Goal: Task Accomplishment & Management: Use online tool/utility

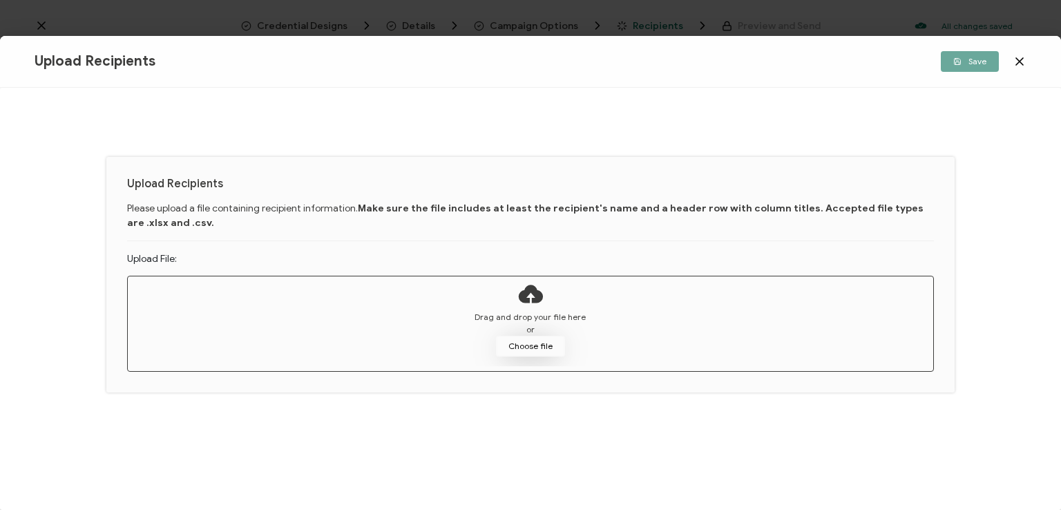
click at [531, 346] on button "Choose file" at bounding box center [530, 346] width 69 height 21
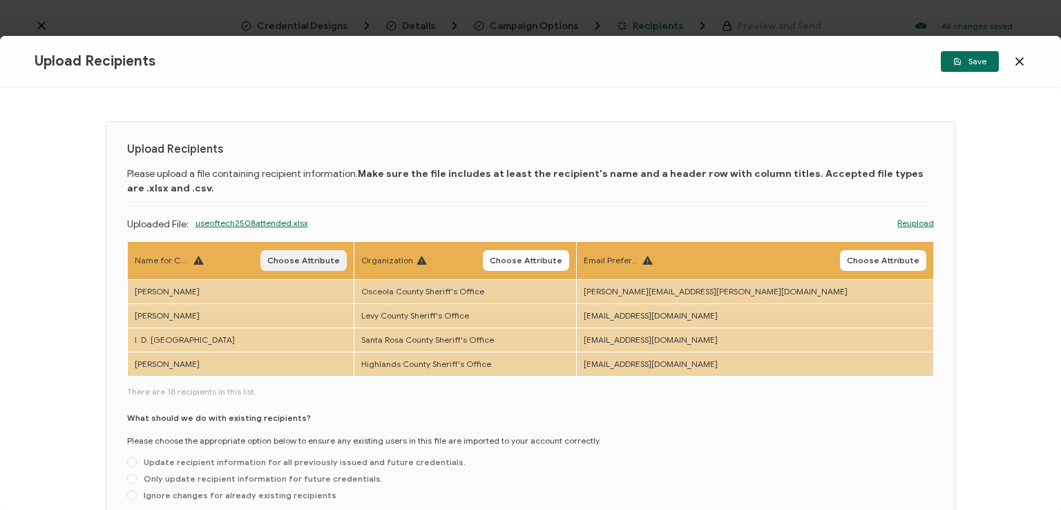
click at [340, 263] on span "Choose Attribute" at bounding box center [303, 260] width 73 height 8
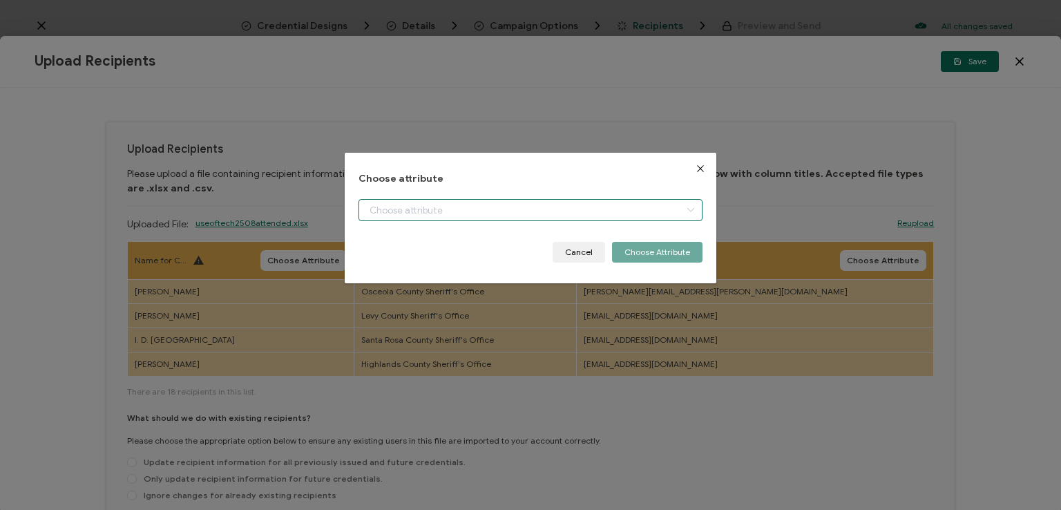
click at [433, 211] on input "dialog" at bounding box center [530, 210] width 344 height 22
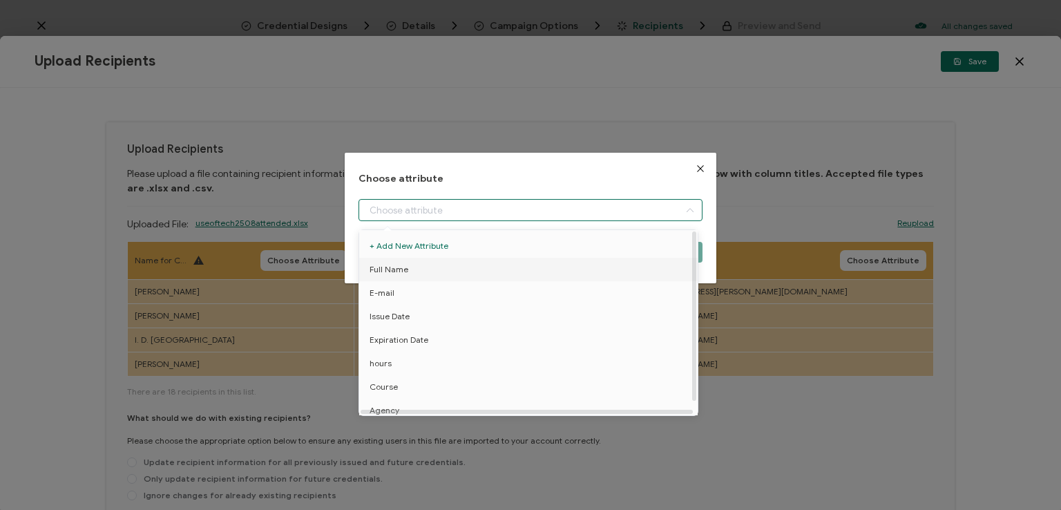
click at [428, 267] on li "Full Name" at bounding box center [530, 269] width 349 height 23
type input "Full Name"
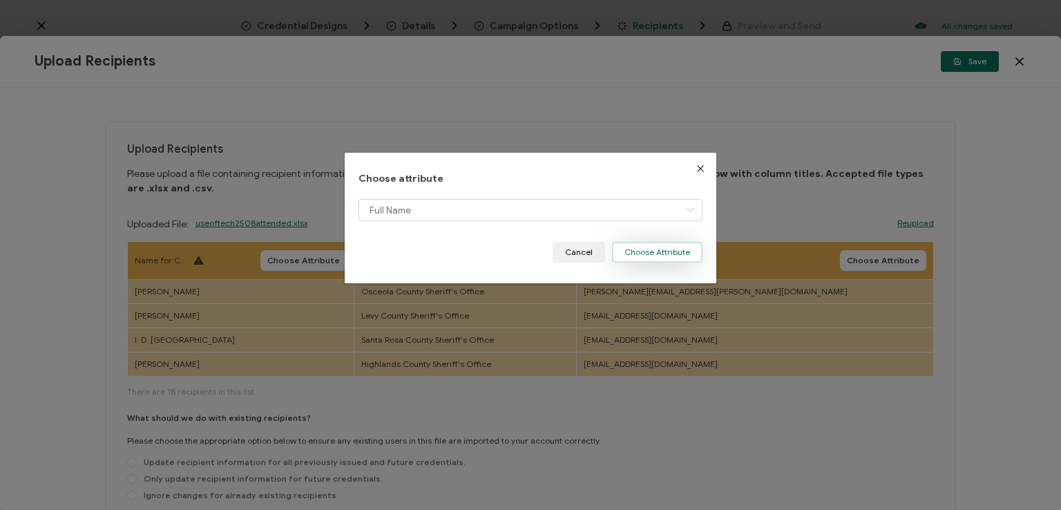
click at [637, 247] on button "Choose Attribute" at bounding box center [657, 252] width 90 height 21
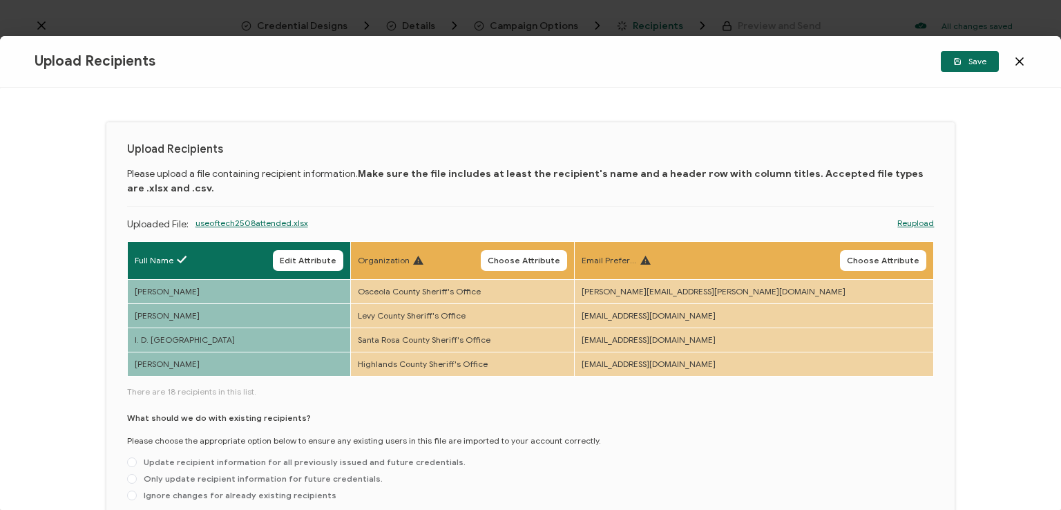
click at [567, 266] on button "Choose Attribute" at bounding box center [524, 260] width 86 height 21
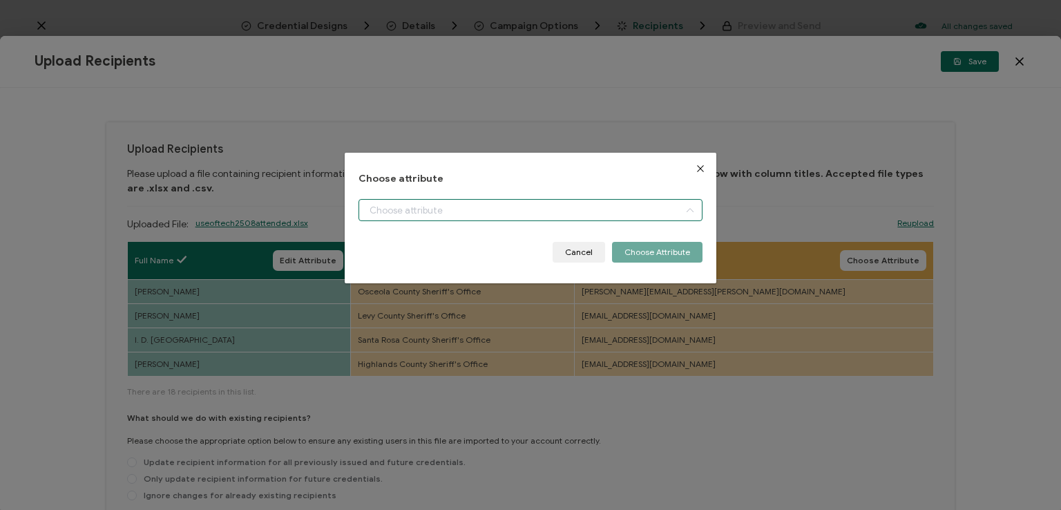
click at [474, 202] on input "dialog" at bounding box center [530, 210] width 344 height 22
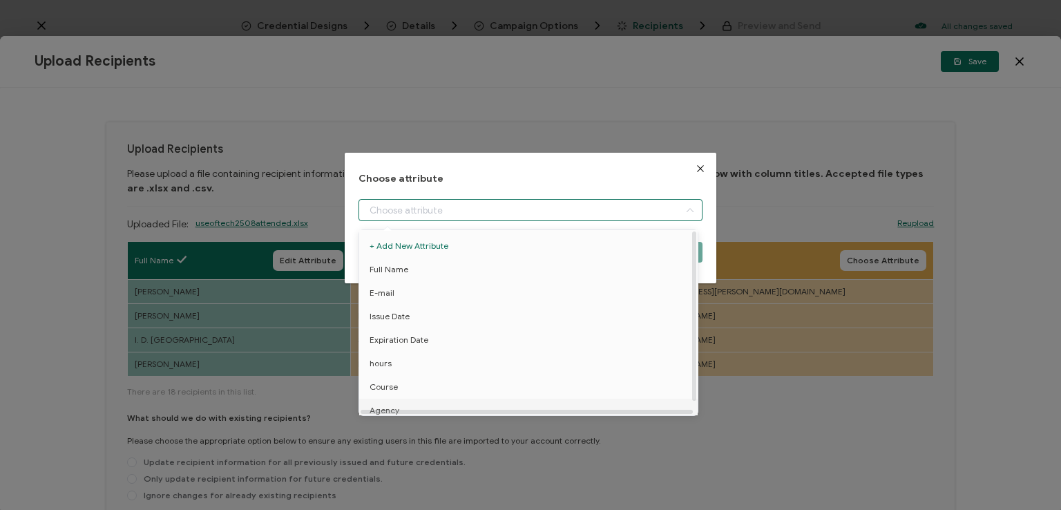
click at [464, 401] on li "Agency" at bounding box center [530, 409] width 349 height 23
type input "Agency"
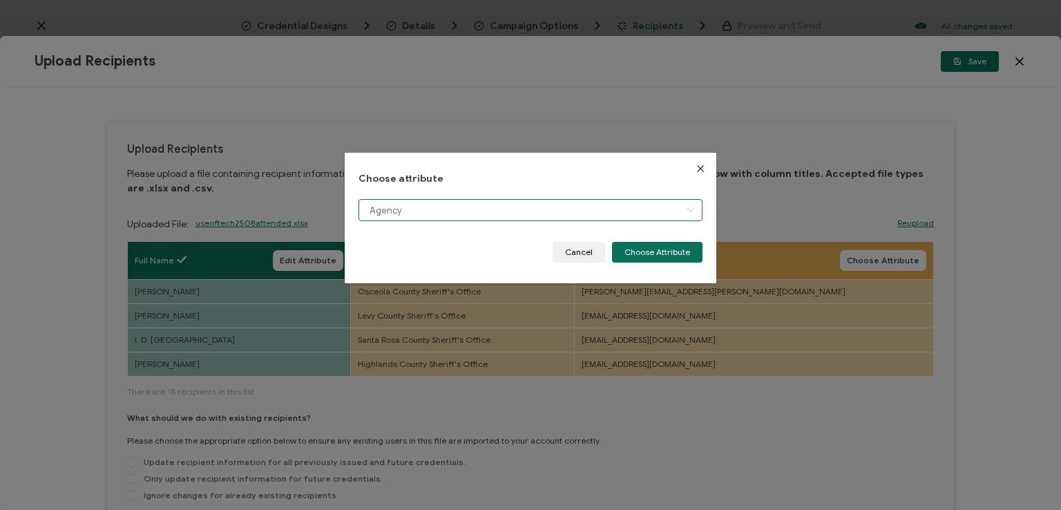
scroll to position [10, 0]
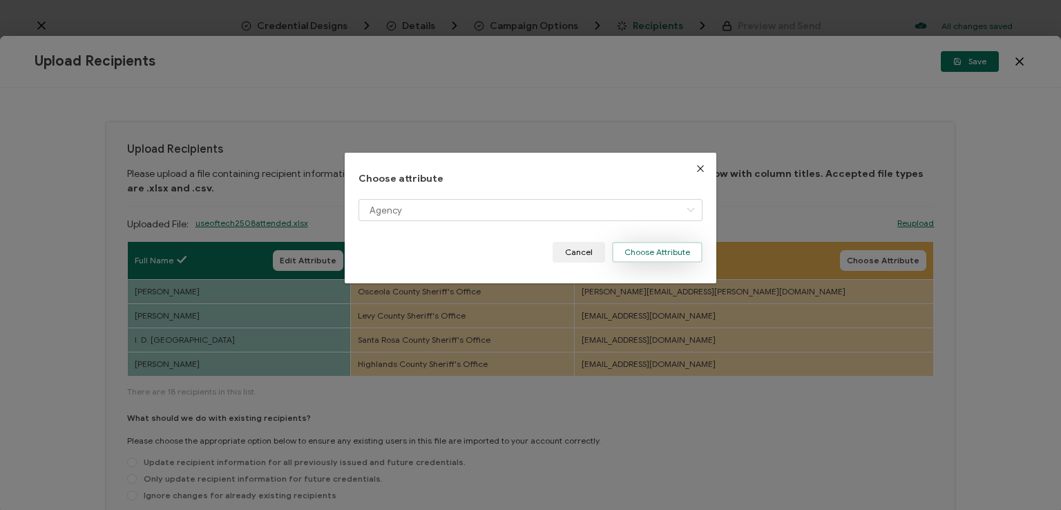
click at [652, 255] on button "Choose Attribute" at bounding box center [657, 252] width 90 height 21
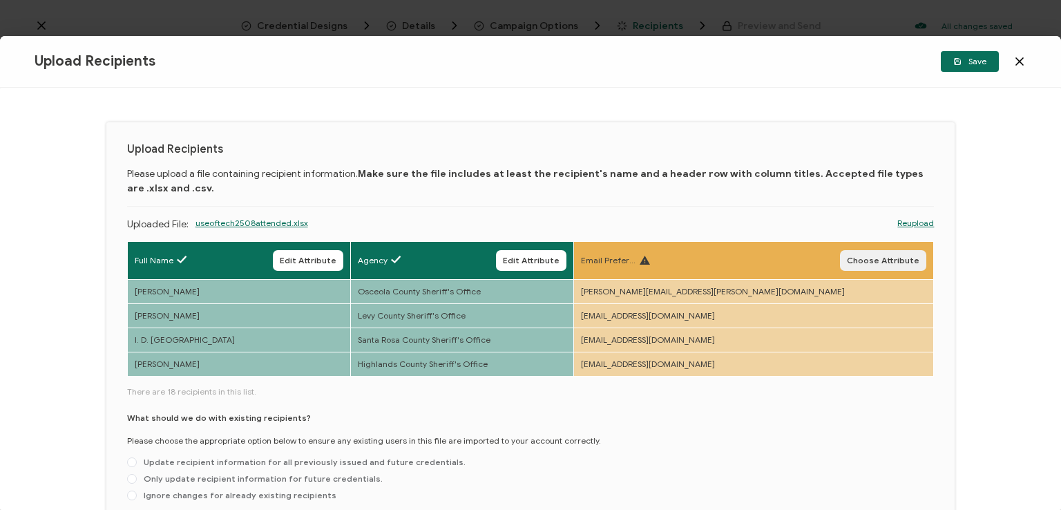
click at [870, 260] on span "Choose Attribute" at bounding box center [883, 260] width 73 height 8
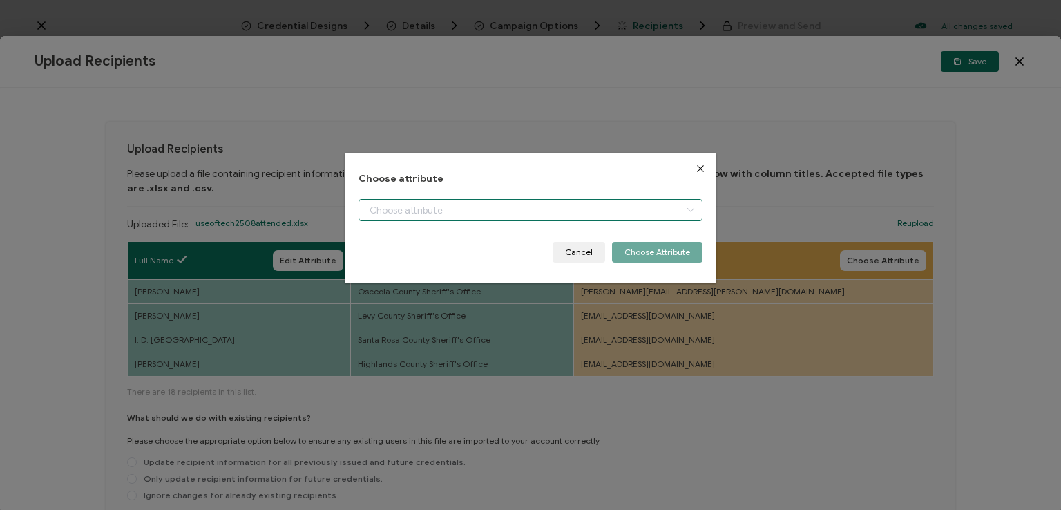
click at [633, 211] on input "dialog" at bounding box center [530, 210] width 344 height 22
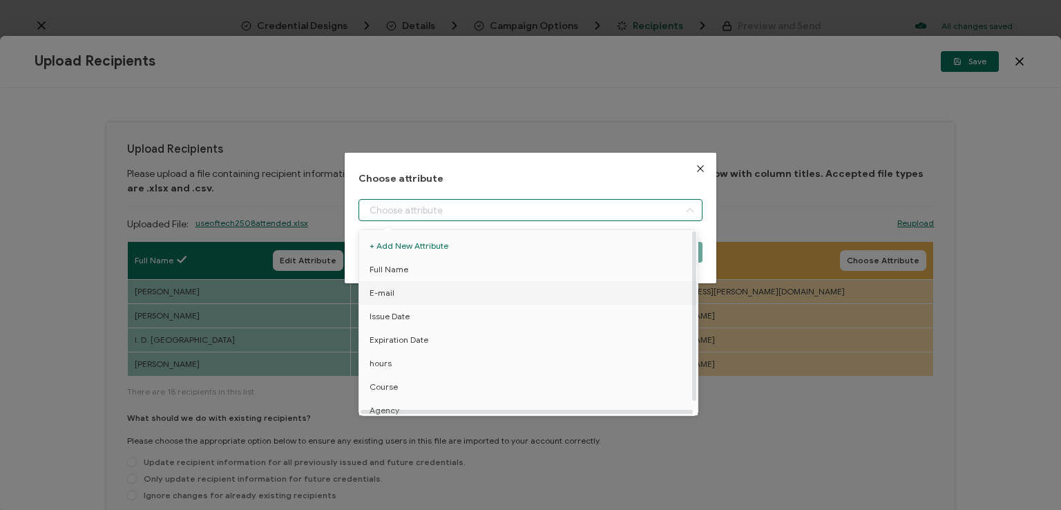
click at [407, 289] on li "E-mail" at bounding box center [530, 292] width 349 height 23
type input "E-mail"
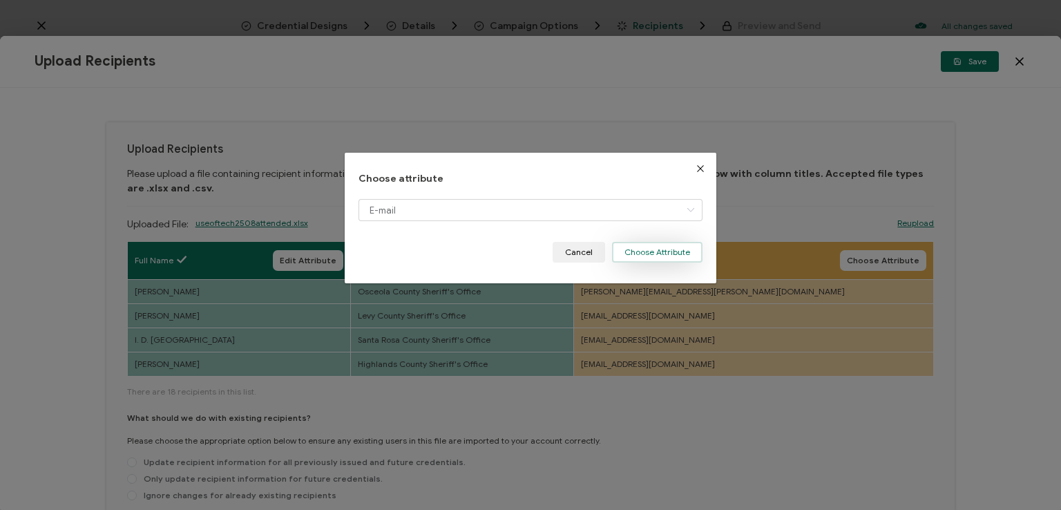
click at [631, 255] on button "Choose Attribute" at bounding box center [657, 252] width 90 height 21
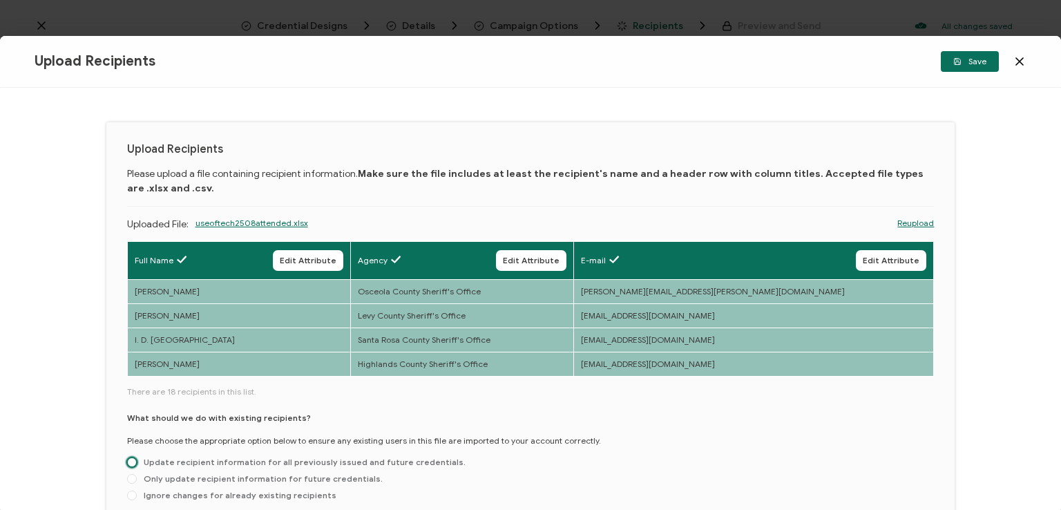
click at [129, 459] on span at bounding box center [132, 462] width 10 height 10
click at [129, 459] on input "Update recipient information for all previously issued and future credentials." at bounding box center [132, 462] width 10 height 11
radio input "true"
click at [956, 56] on button "Save" at bounding box center [969, 61] width 58 height 21
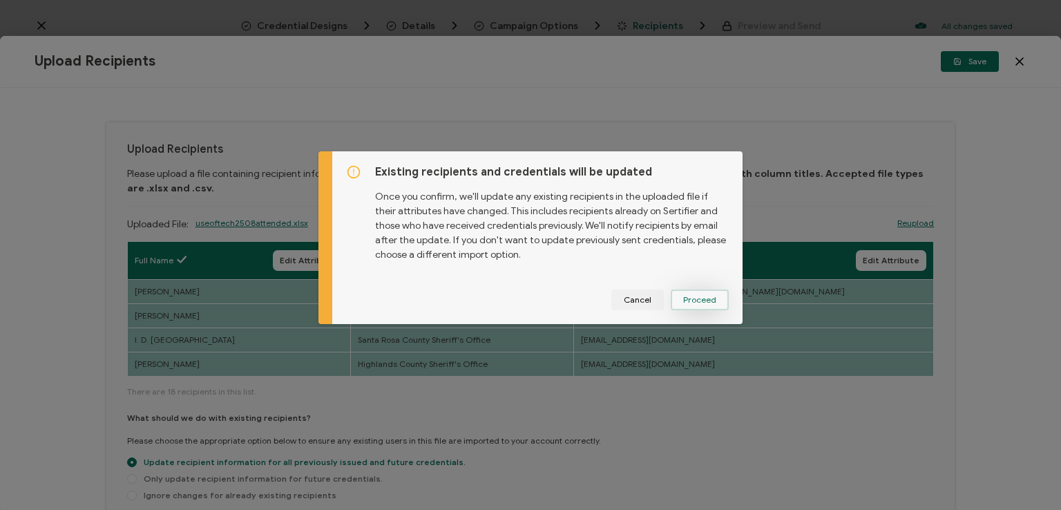
click at [687, 296] on span "Proceed" at bounding box center [699, 300] width 33 height 8
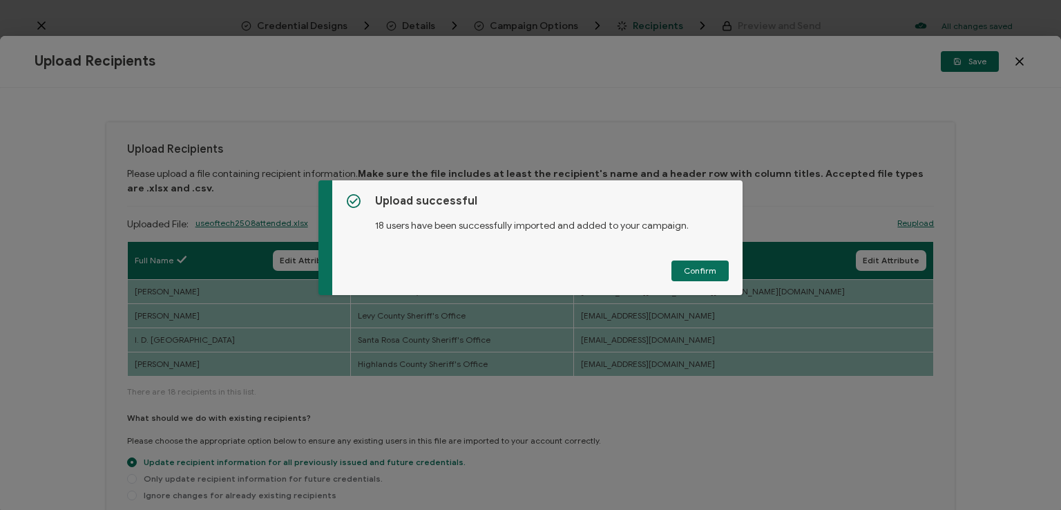
click at [1043, 410] on div "Upload successful 18 users have been successfully imported and added to your ca…" at bounding box center [530, 255] width 1061 height 510
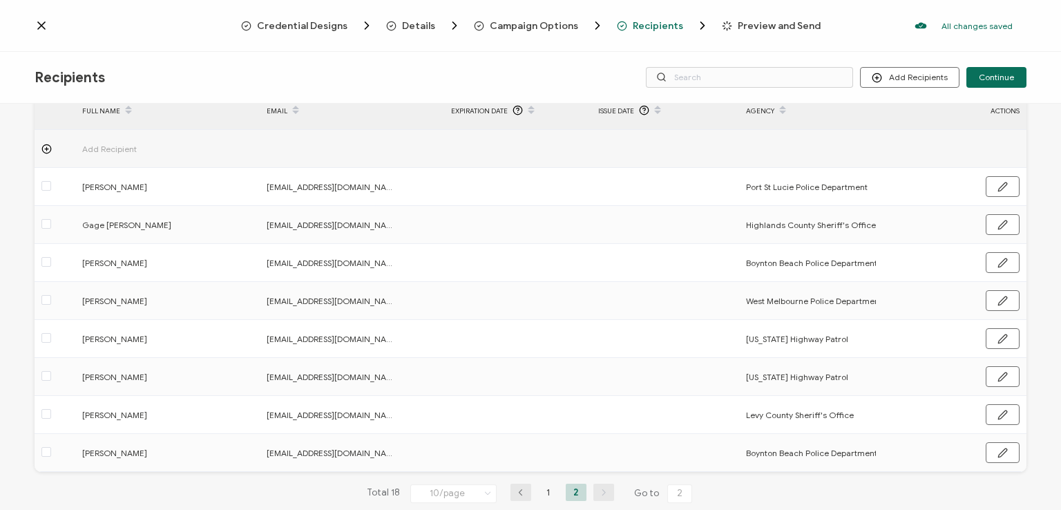
scroll to position [97, 0]
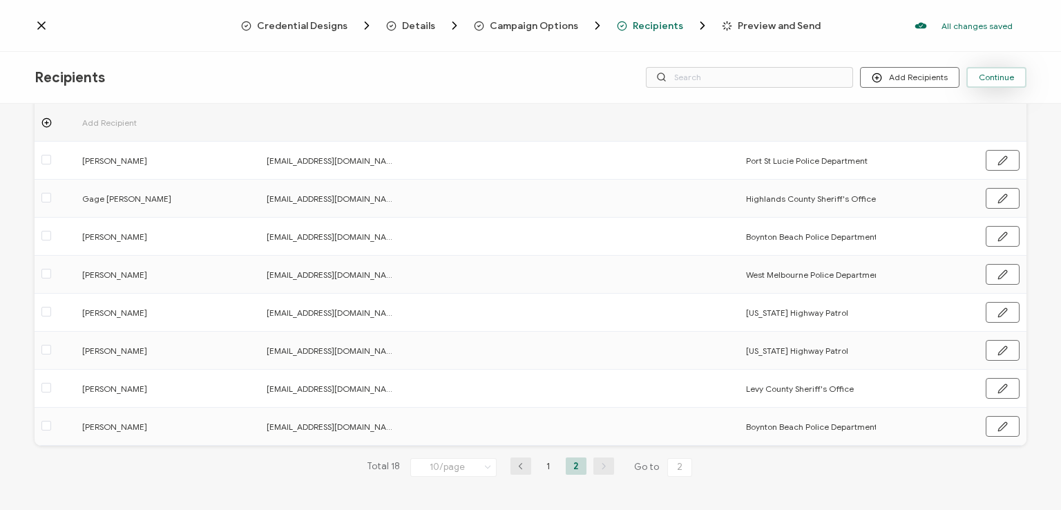
click at [1005, 78] on span "Continue" at bounding box center [995, 77] width 35 height 8
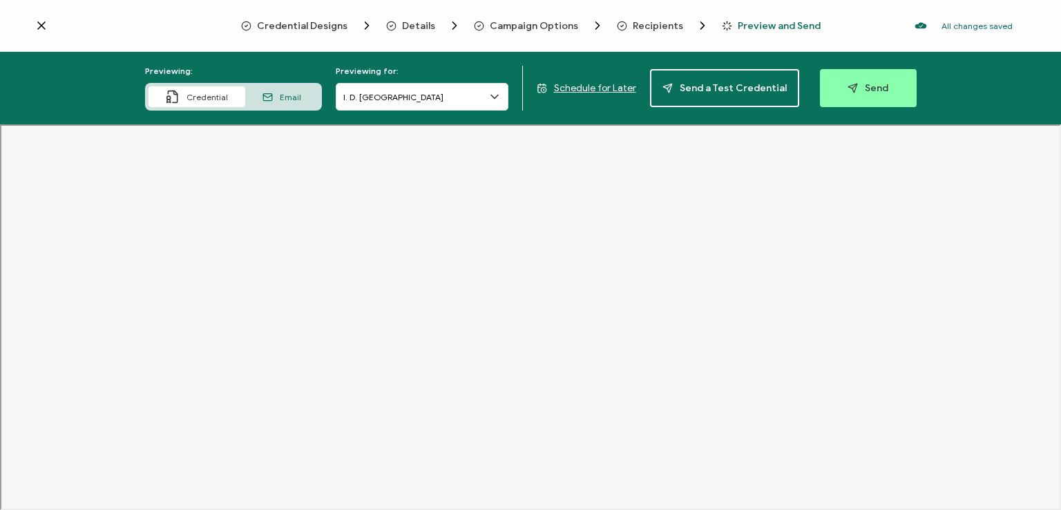
click at [39, 23] on icon at bounding box center [41, 25] width 7 height 7
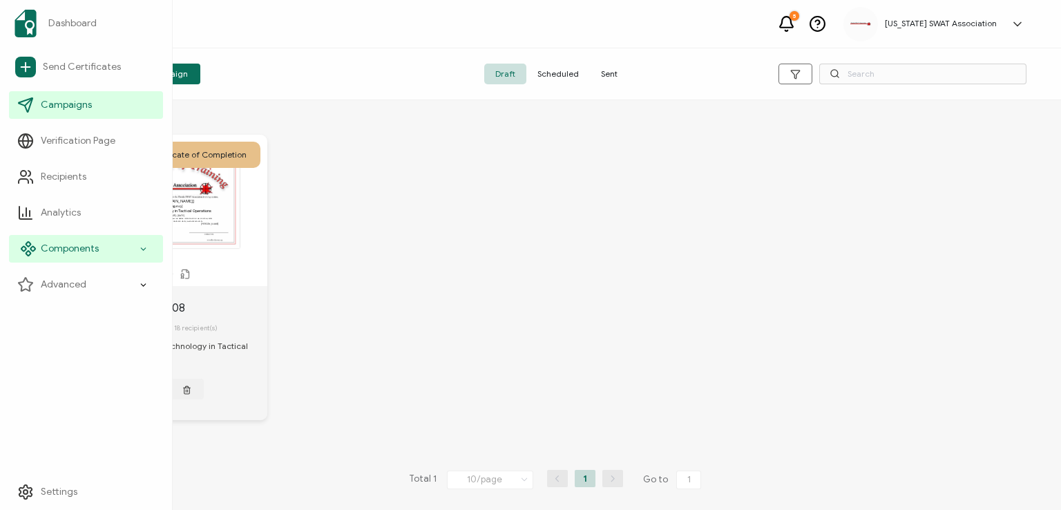
click at [69, 250] on span "Components" at bounding box center [70, 249] width 58 height 14
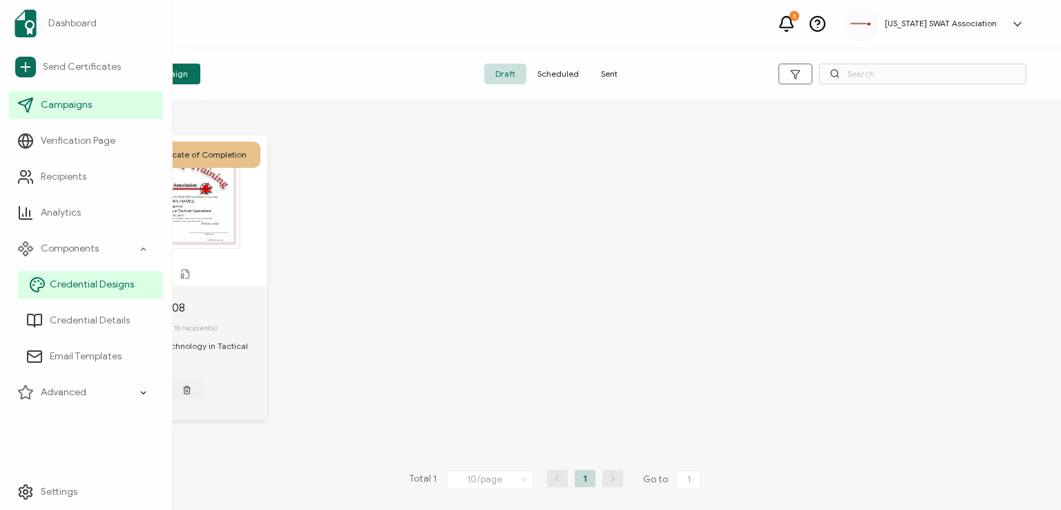
click at [67, 293] on link "Credential Designs" at bounding box center [90, 285] width 145 height 28
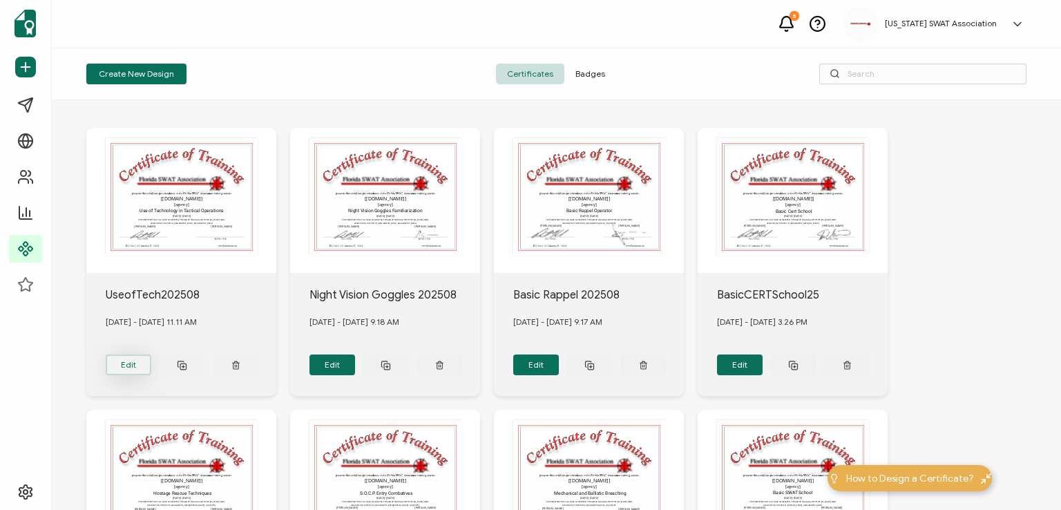
click at [136, 359] on button "Edit" at bounding box center [129, 364] width 46 height 21
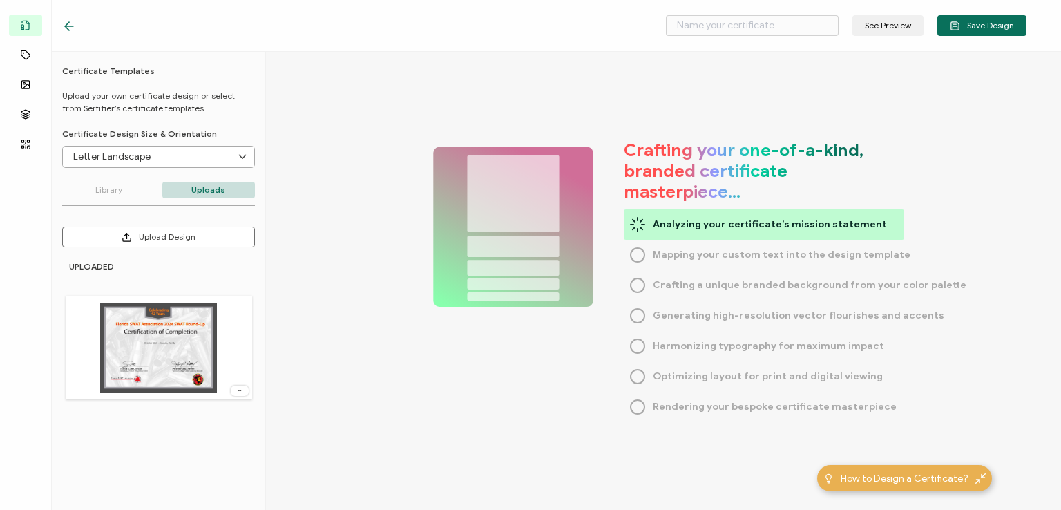
type input "UseofTech202508"
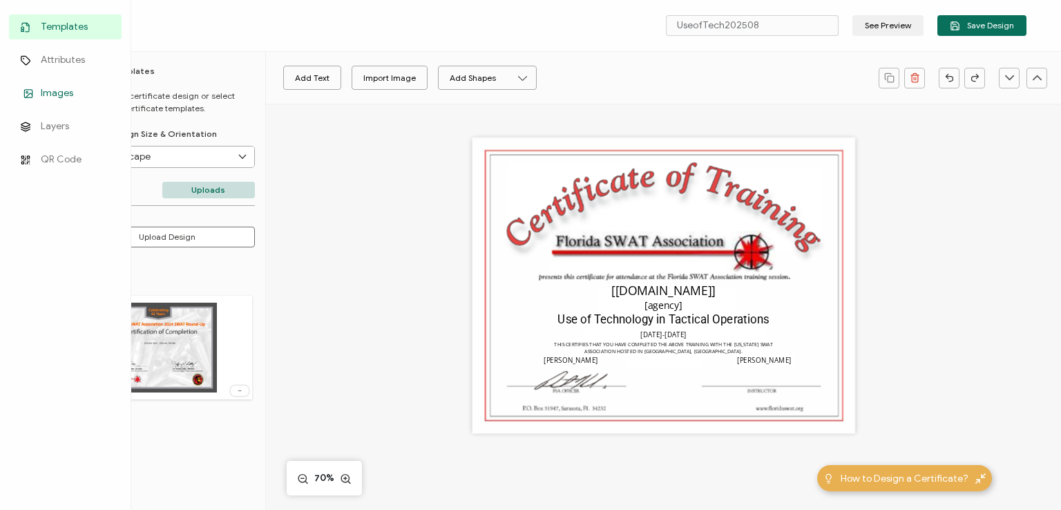
click at [30, 93] on icon at bounding box center [29, 95] width 6 height 4
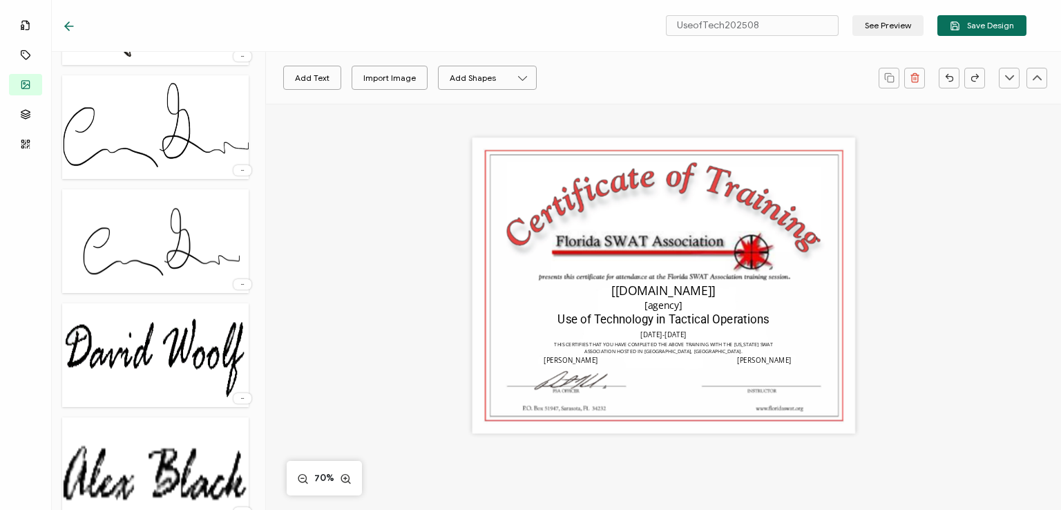
scroll to position [865, 0]
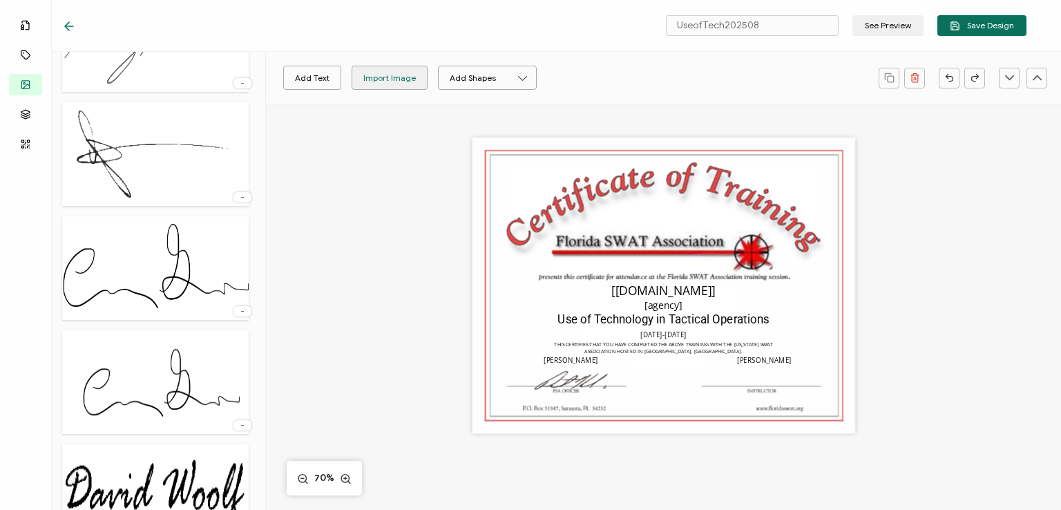
click at [389, 70] on div "Import Image" at bounding box center [389, 78] width 52 height 24
click at [373, 71] on div "Import Image" at bounding box center [389, 78] width 52 height 24
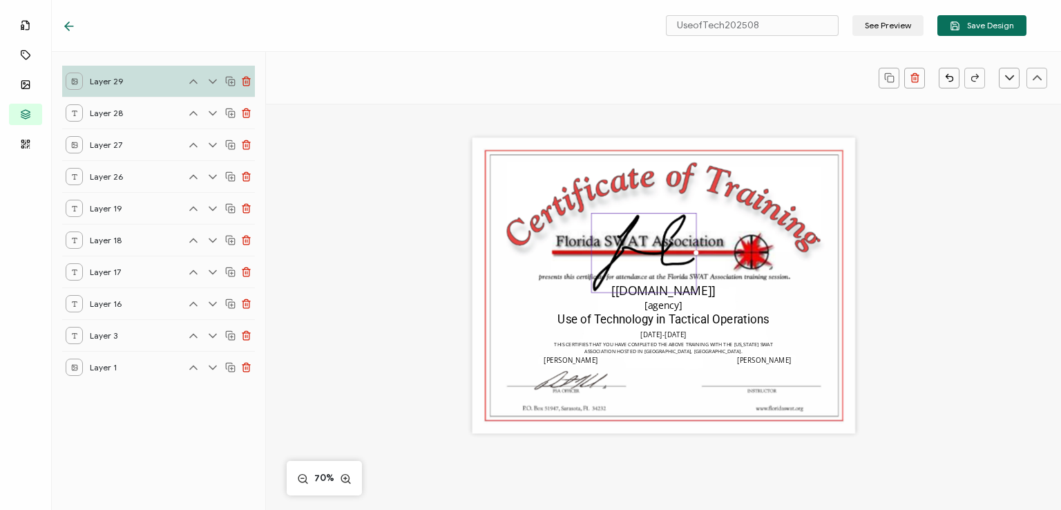
scroll to position [0, 0]
drag, startPoint x: 729, startPoint y: 318, endPoint x: 619, endPoint y: 251, distance: 128.6
click at [619, 251] on div at bounding box center [625, 238] width 68 height 51
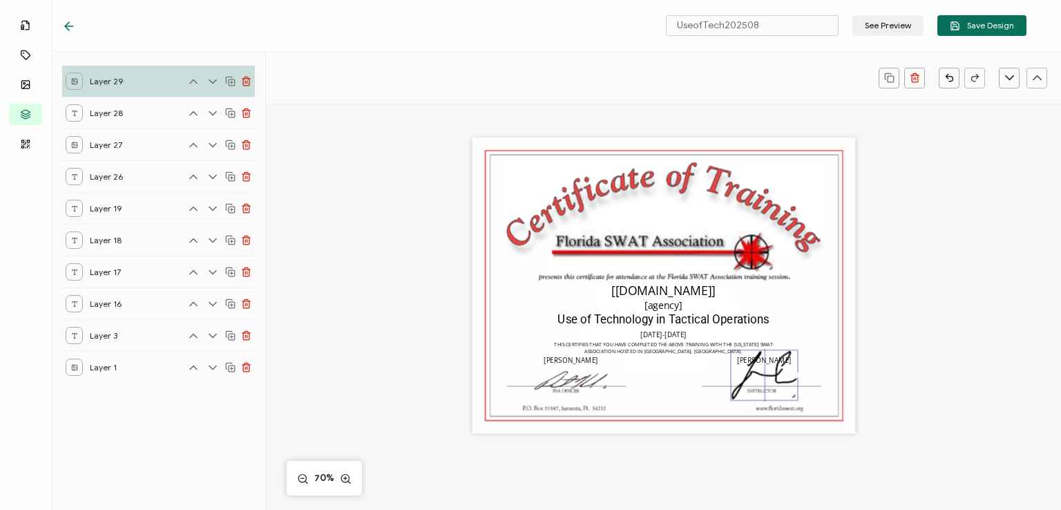
drag, startPoint x: 614, startPoint y: 223, endPoint x: 755, endPoint y: 360, distance: 196.8
click at [755, 360] on img at bounding box center [764, 375] width 66 height 50
drag, startPoint x: 791, startPoint y: 399, endPoint x: 768, endPoint y: 383, distance: 28.3
click at [768, 383] on div at bounding box center [756, 368] width 50 height 38
click at [967, 31] on button "Save Design" at bounding box center [981, 25] width 89 height 21
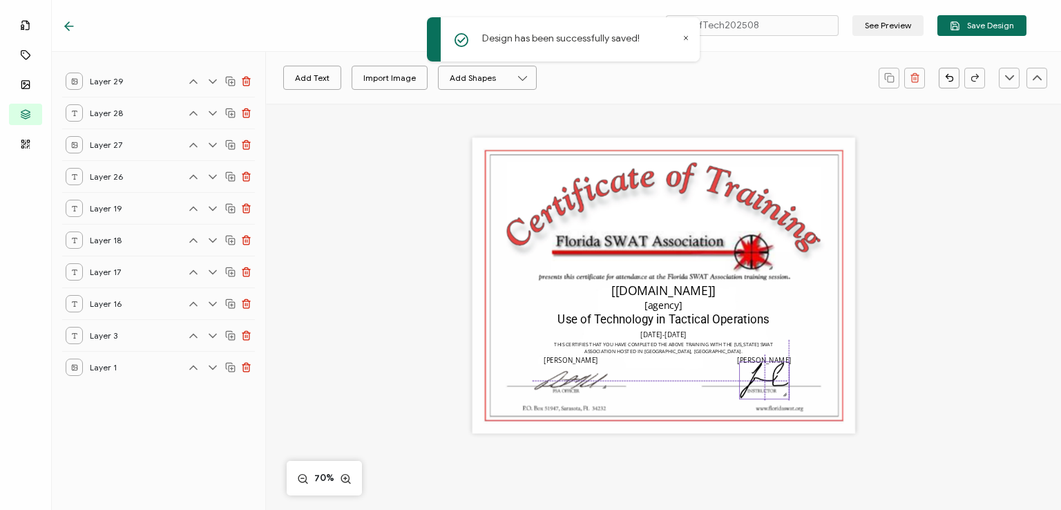
drag, startPoint x: 753, startPoint y: 367, endPoint x: 760, endPoint y: 380, distance: 13.9
click at [760, 380] on img at bounding box center [764, 380] width 49 height 37
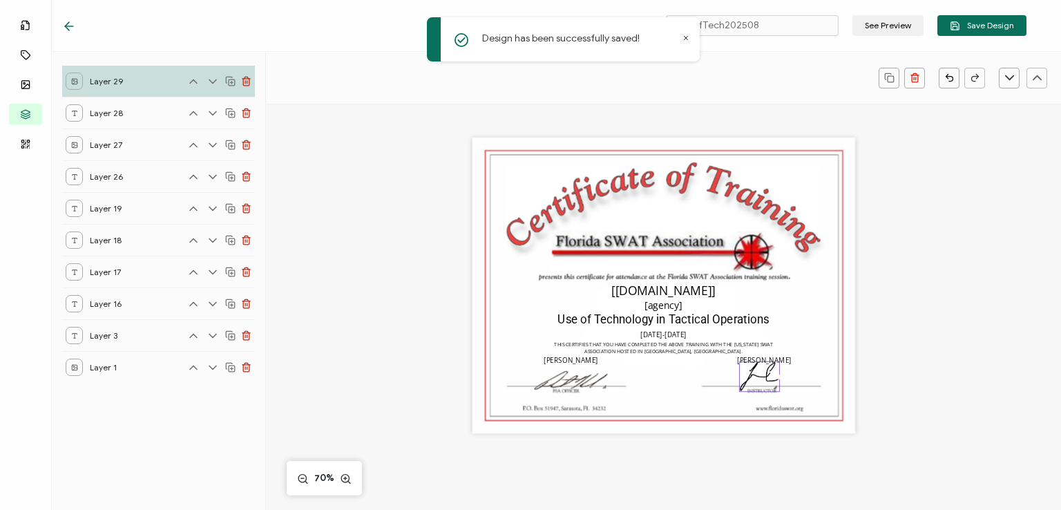
drag, startPoint x: 784, startPoint y: 398, endPoint x: 772, endPoint y: 390, distance: 14.6
click at [772, 390] on div at bounding box center [775, 387] width 8 height 8
drag, startPoint x: 757, startPoint y: 372, endPoint x: 762, endPoint y: 378, distance: 7.3
click at [762, 378] on img at bounding box center [764, 380] width 40 height 30
drag, startPoint x: 762, startPoint y: 375, endPoint x: 758, endPoint y: 382, distance: 8.1
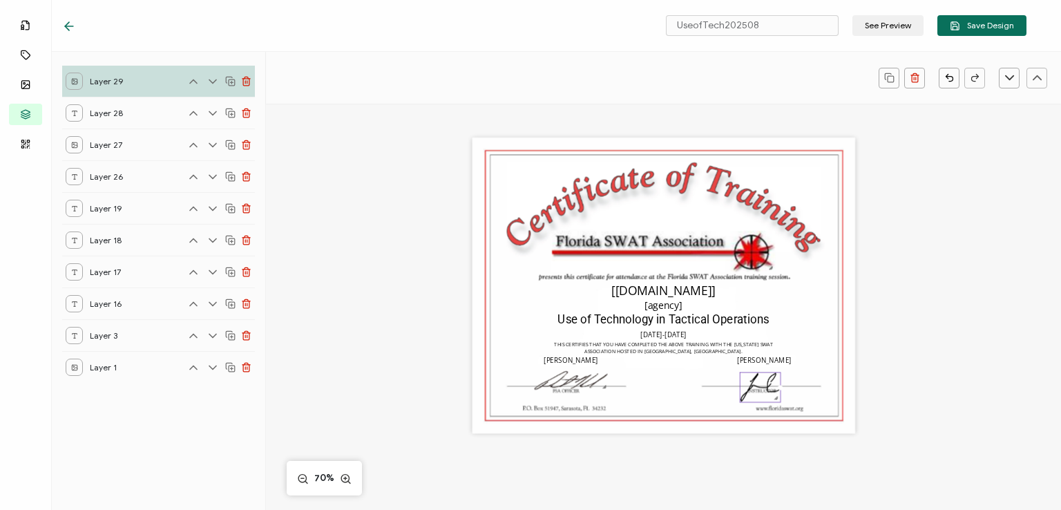
click at [758, 382] on img at bounding box center [760, 387] width 40 height 30
click at [804, 323] on div "Use of Technology in Tactical Operations" at bounding box center [663, 320] width 293 height 19
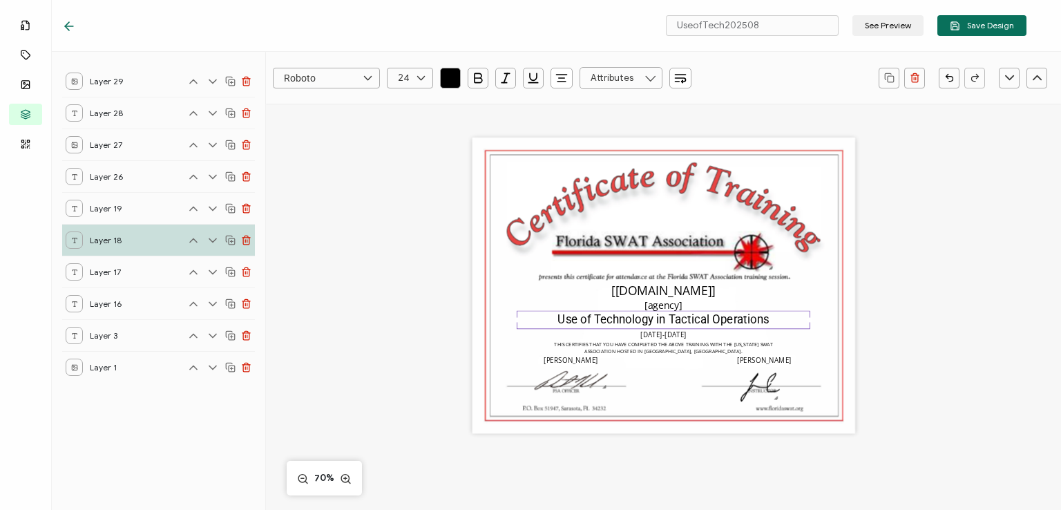
click at [815, 329] on div "The recipient’s full name, which will be automatically filled based on the info…" at bounding box center [663, 285] width 383 height 296
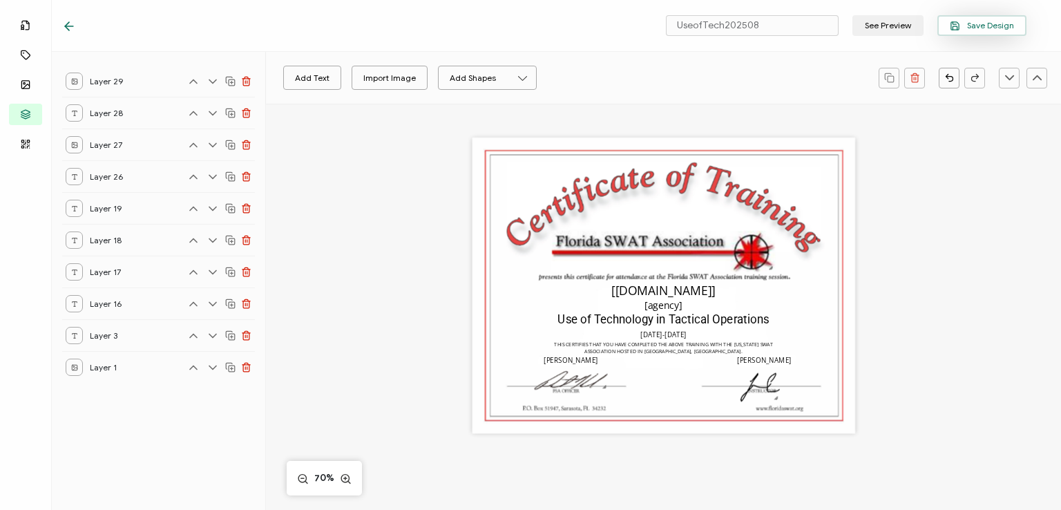
click at [986, 26] on span "Save Design" at bounding box center [981, 26] width 64 height 10
click at [66, 30] on icon at bounding box center [69, 26] width 14 height 14
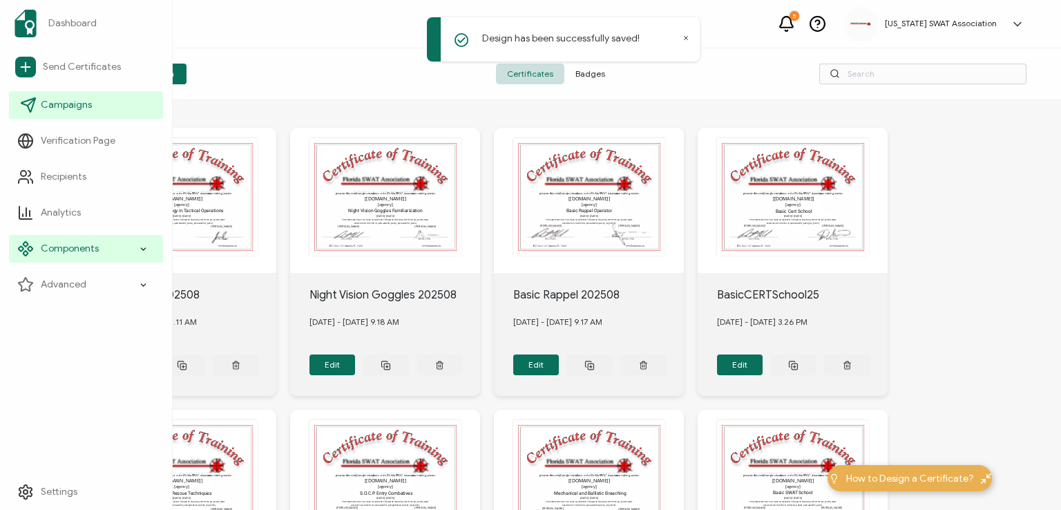
click at [61, 104] on span "Campaigns" at bounding box center [66, 105] width 51 height 14
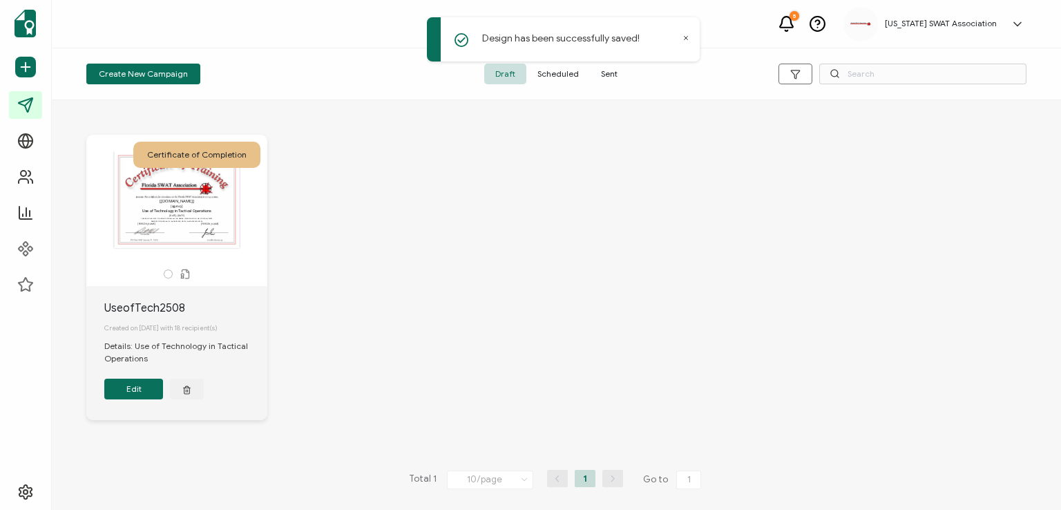
click at [197, 213] on div "The recipient’s full name, which will be automatically filled based on the info…" at bounding box center [176, 199] width 145 height 97
click at [133, 385] on button "Edit" at bounding box center [133, 388] width 59 height 21
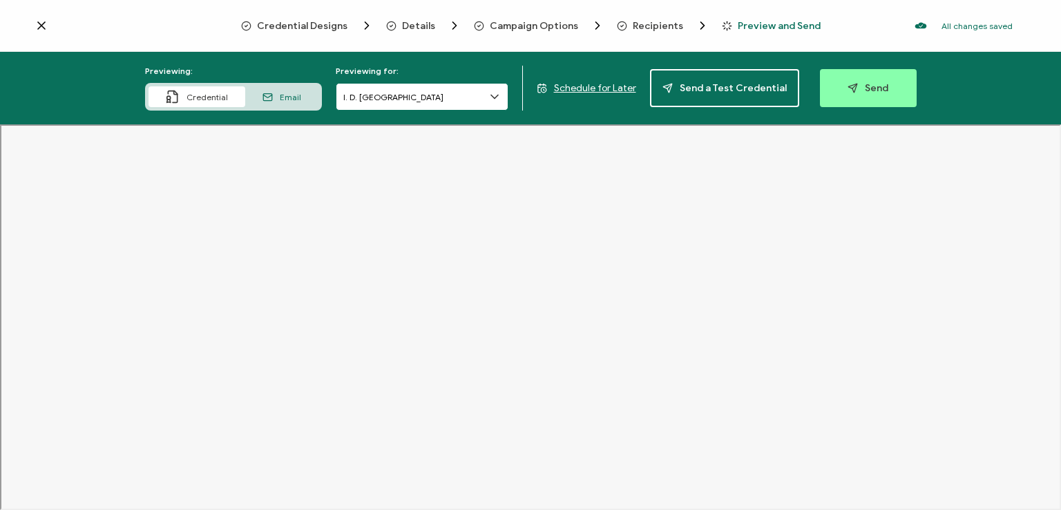
click at [459, 100] on input "I. D. [GEOGRAPHIC_DATA]" at bounding box center [422, 97] width 173 height 28
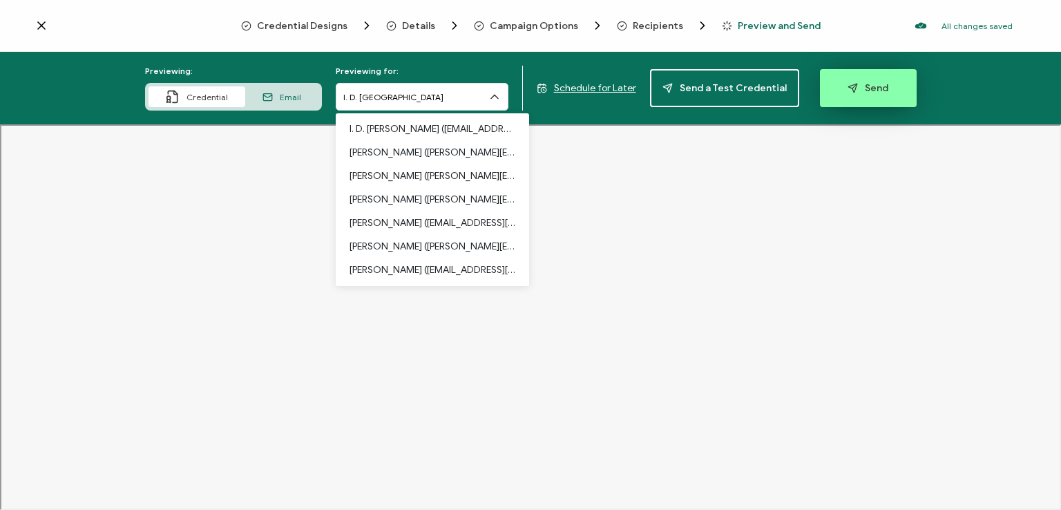
click at [887, 90] on button "Send" at bounding box center [868, 88] width 97 height 38
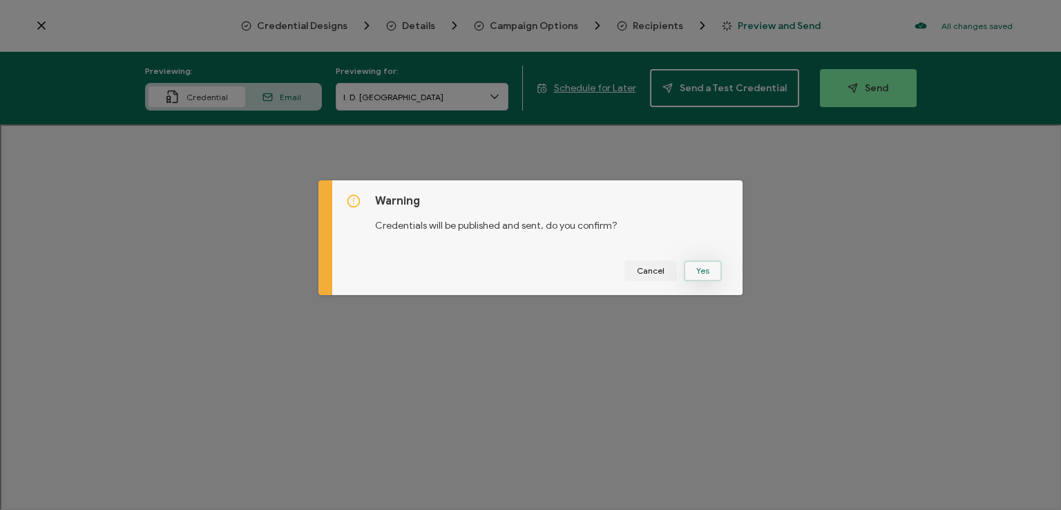
click at [691, 265] on button "Yes" at bounding box center [703, 270] width 38 height 21
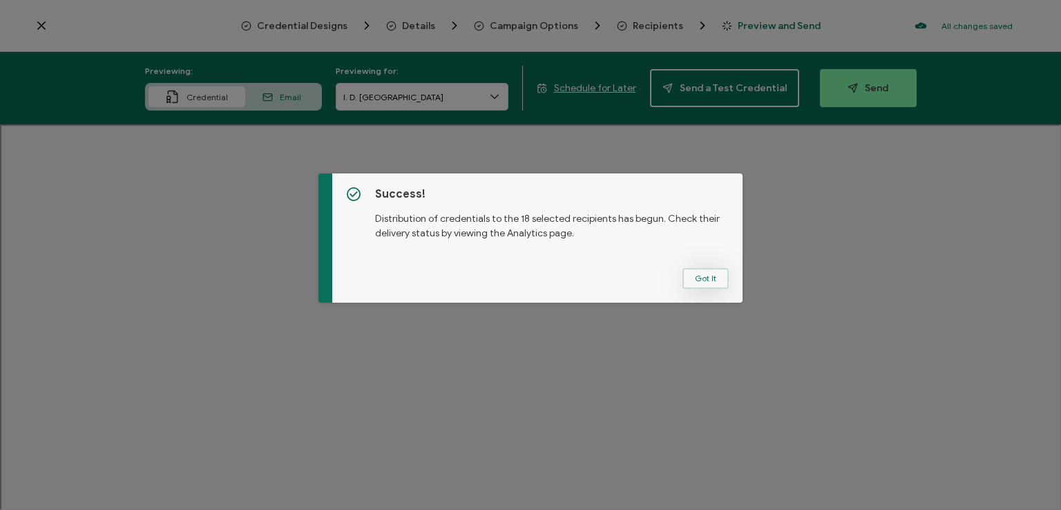
click at [706, 275] on button "Got It" at bounding box center [705, 278] width 46 height 21
